Goal: Find specific page/section: Find specific page/section

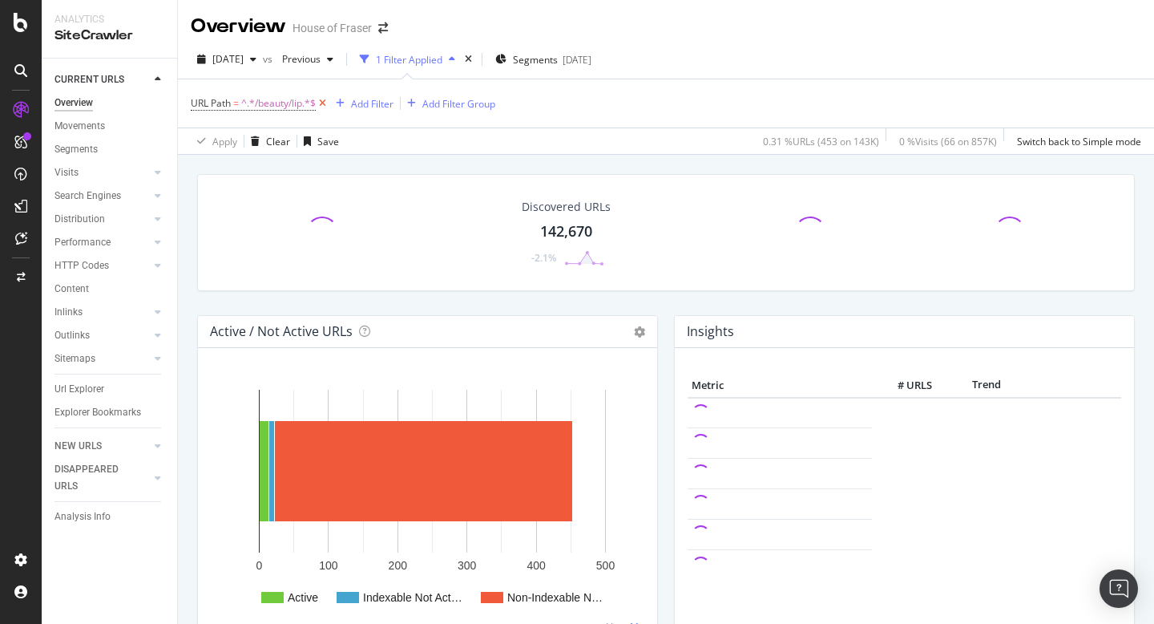
click at [326, 102] on icon at bounding box center [323, 103] width 14 height 16
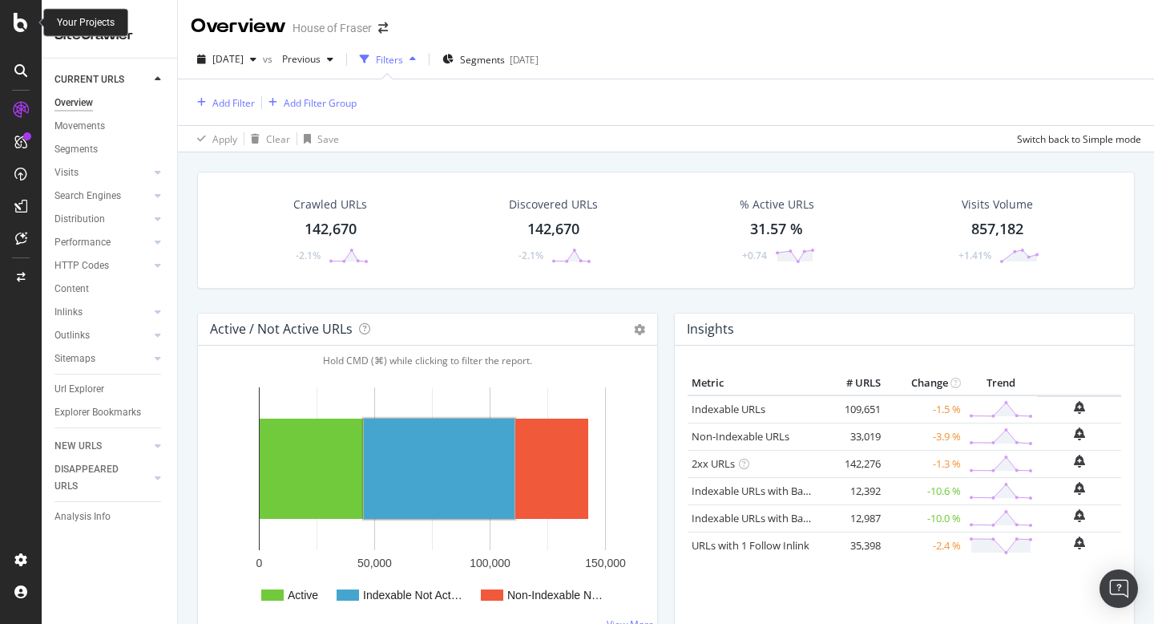
click at [13, 22] on div at bounding box center [21, 22] width 38 height 19
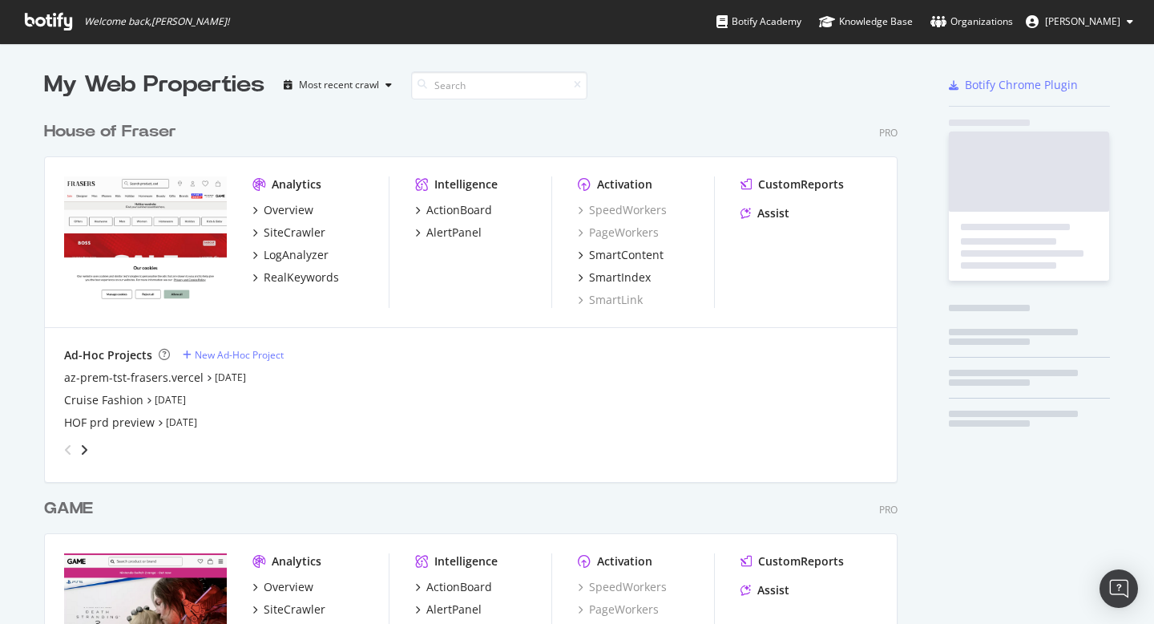
scroll to position [624, 1154]
